Goal: Information Seeking & Learning: Learn about a topic

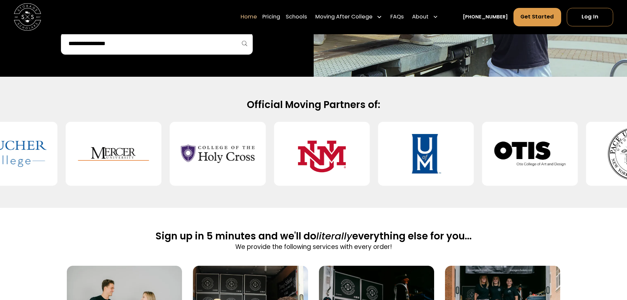
scroll to position [362, 0]
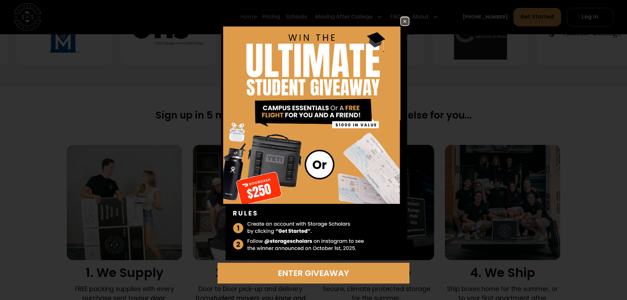
click at [405, 22] on img at bounding box center [405, 21] width 8 height 8
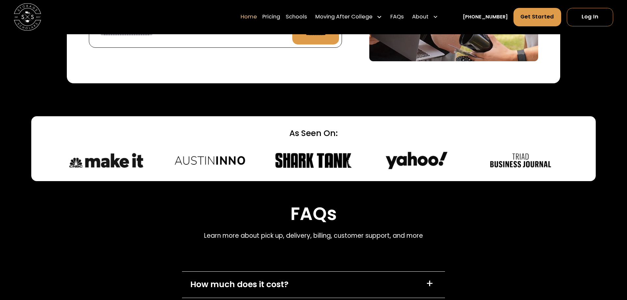
scroll to position [1975, 0]
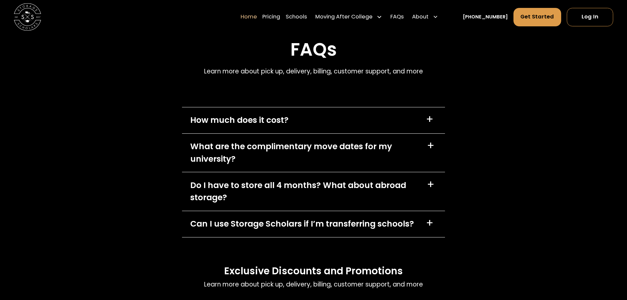
click at [345, 127] on div "How much does it cost? +" at bounding box center [313, 120] width 263 height 26
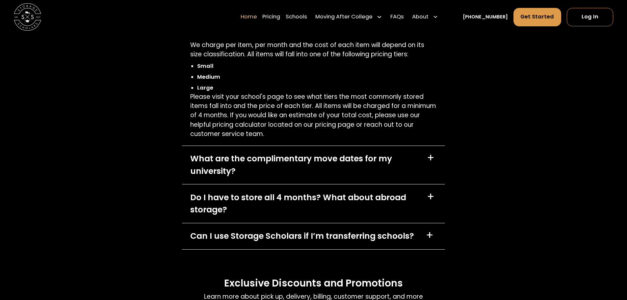
scroll to position [2074, 0]
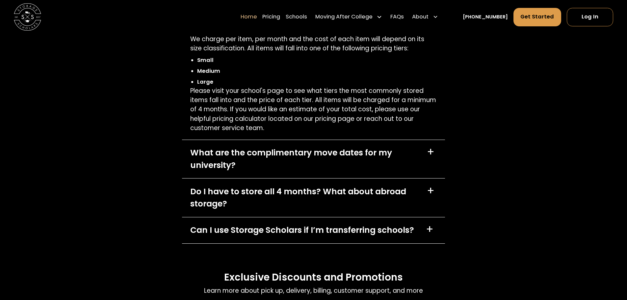
click at [232, 155] on div "What are the complimentary move dates for my university?" at bounding box center [304, 158] width 228 height 25
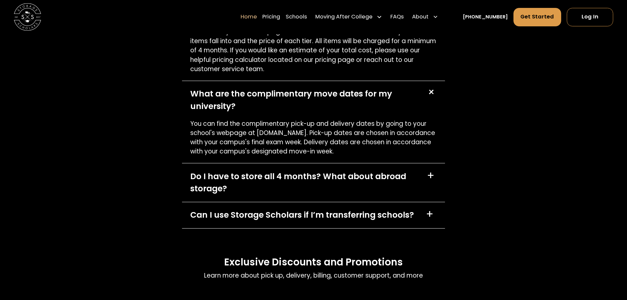
scroll to position [2140, 0]
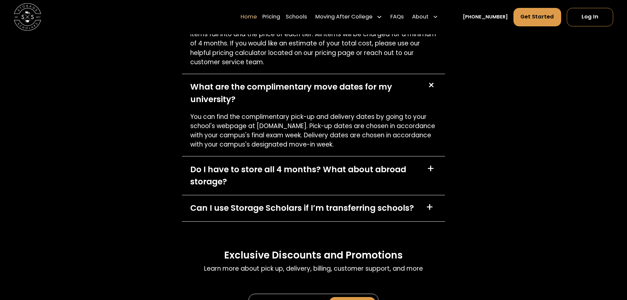
click at [396, 179] on div "Do I have to store all 4 months? What about abroad storage?" at bounding box center [304, 175] width 228 height 25
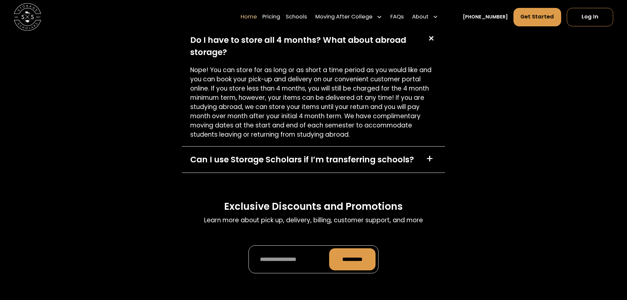
scroll to position [2271, 0]
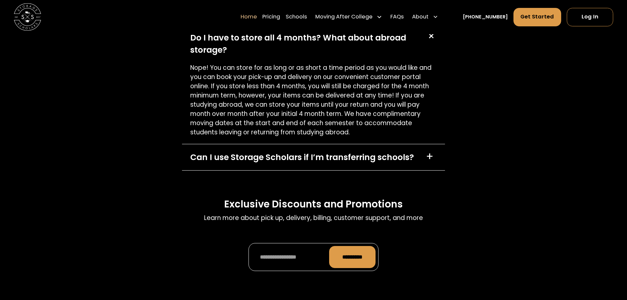
click at [354, 163] on div "Can I use Storage Scholars if I’m transferring schools?" at bounding box center [302, 157] width 224 height 12
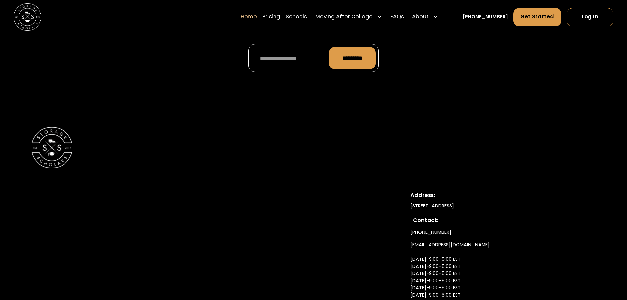
scroll to position [2502, 0]
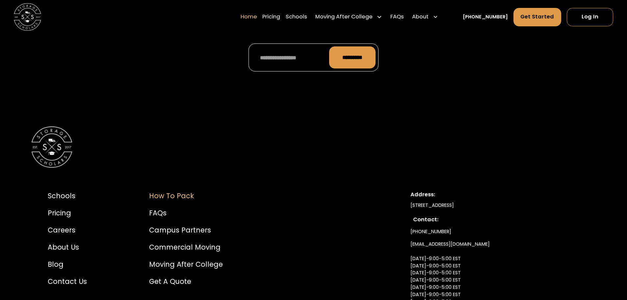
click at [181, 195] on div "How to Pack" at bounding box center [186, 196] width 74 height 10
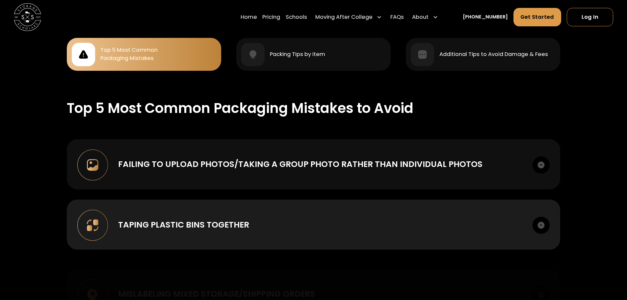
scroll to position [691, 0]
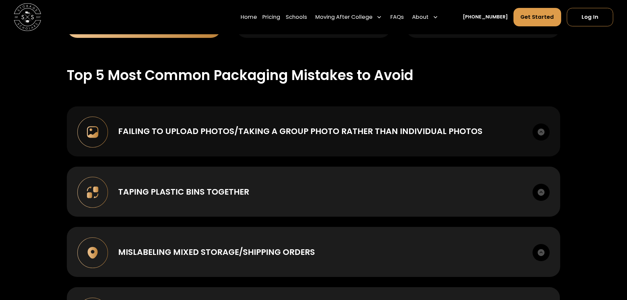
click at [257, 133] on div "Failing to upload photos/taking a group photo rather than individual photos" at bounding box center [300, 131] width 364 height 12
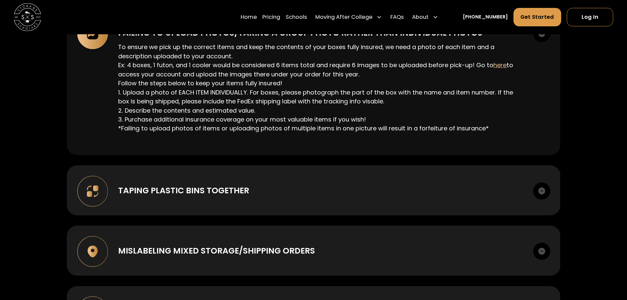
scroll to position [790, 0]
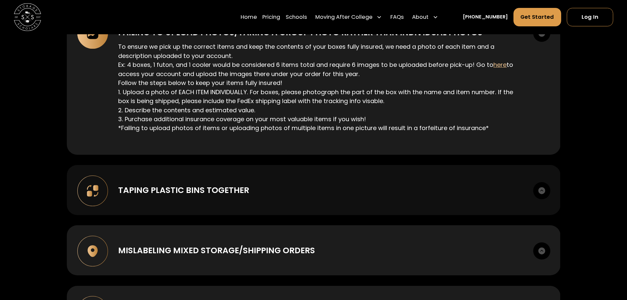
click at [188, 184] on div "Taping plastic bins together" at bounding box center [183, 190] width 131 height 12
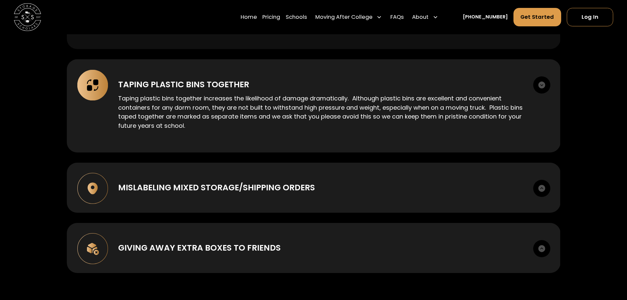
scroll to position [922, 0]
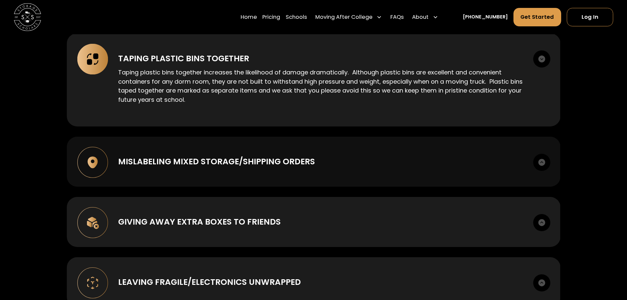
click at [184, 155] on div "Mislabeling mixed storage/shipping orders" at bounding box center [216, 161] width 197 height 12
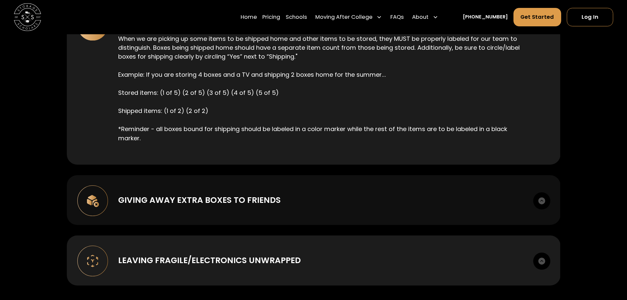
scroll to position [1053, 0]
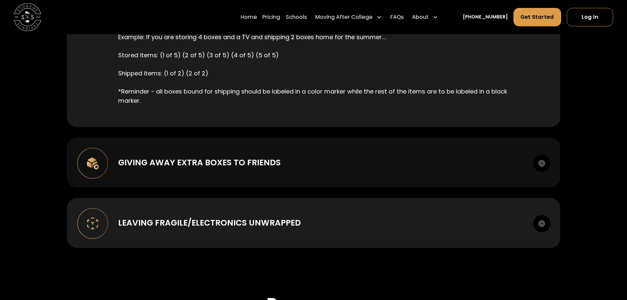
click at [176, 156] on div "Giving away extra boxes to friends" at bounding box center [199, 162] width 163 height 12
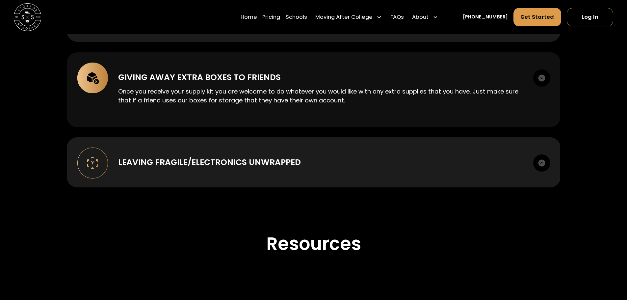
scroll to position [1152, 0]
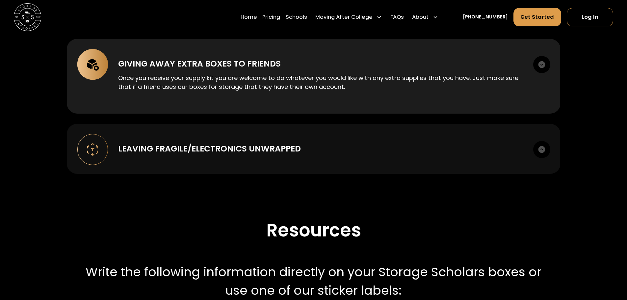
click at [177, 150] on div "Leaving Fragile/Electronics unwrapped" at bounding box center [209, 149] width 183 height 12
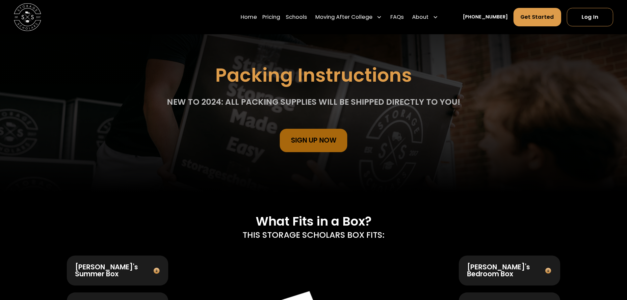
scroll to position [33, 0]
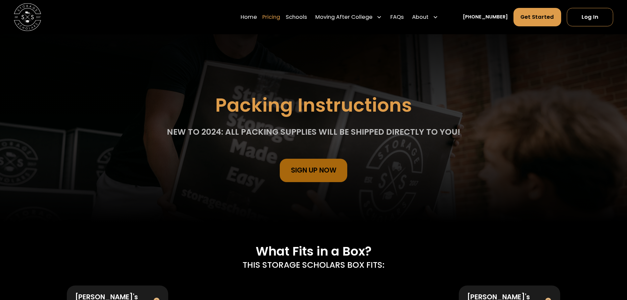
click at [280, 16] on link "Pricing" at bounding box center [271, 17] width 18 height 19
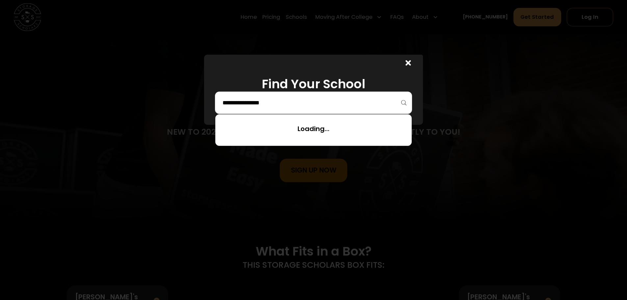
click at [301, 102] on input "search" at bounding box center [313, 102] width 183 height 11
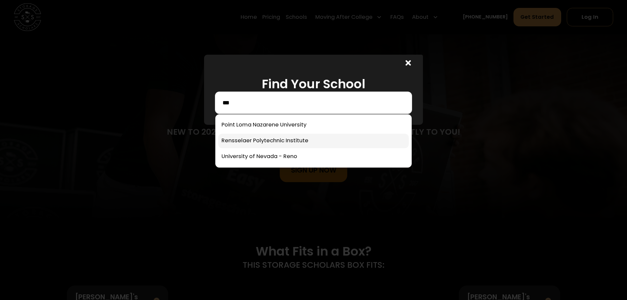
type input "***"
click at [267, 142] on link at bounding box center [313, 141] width 191 height 14
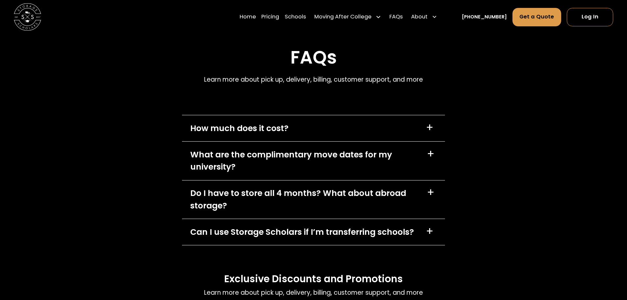
scroll to position [2769, 0]
